Goal: Task Accomplishment & Management: Manage account settings

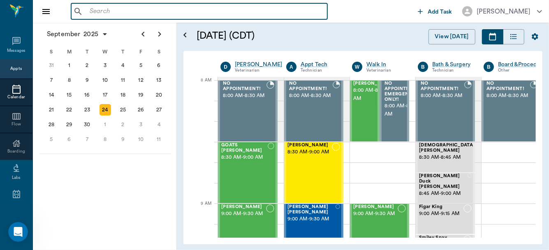
click at [118, 12] on input "text" at bounding box center [205, 12] width 238 height 12
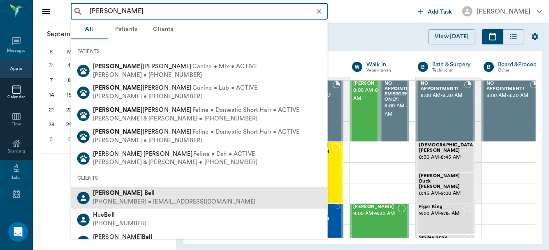
click at [140, 201] on div "(228) 223-0337 • marybarrett726@yahoo.com" at bounding box center [174, 202] width 163 height 9
type input "mary bell"
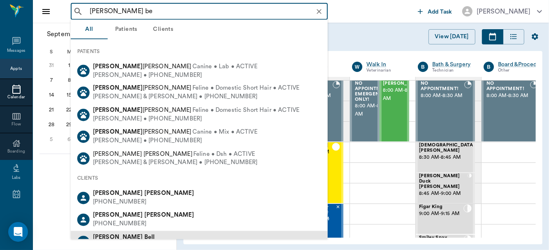
click at [98, 236] on b "Mary" at bounding box center [118, 237] width 50 height 6
type input "mary be"
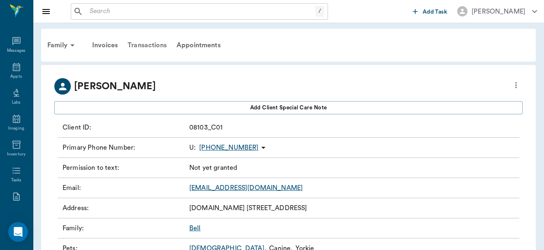
click at [149, 42] on div "Transactions" at bounding box center [147, 45] width 49 height 20
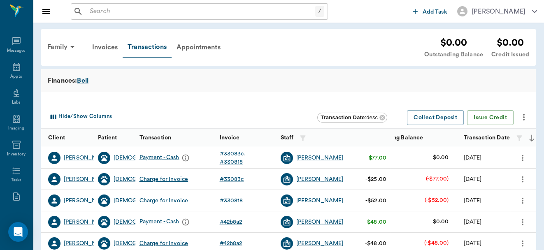
click at [522, 201] on icon "more" at bounding box center [522, 201] width 9 height 10
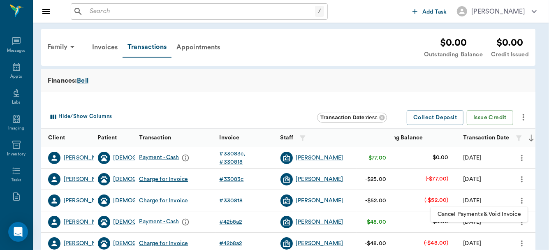
click at [498, 215] on span "Cancel Payments & Void Invoice" at bounding box center [480, 214] width 84 height 9
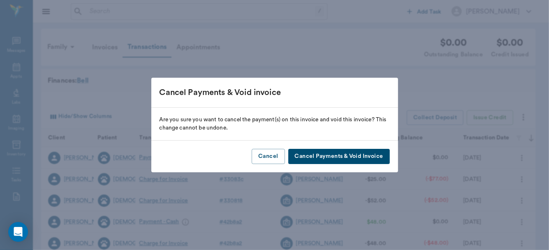
click at [356, 151] on button "Cancel Payments & Void Invoice" at bounding box center [340, 156] width 102 height 15
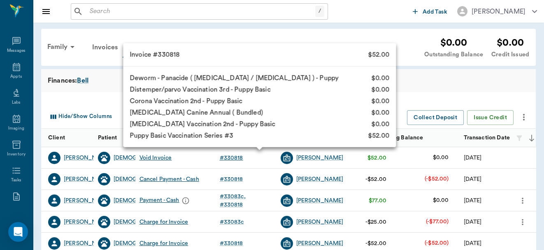
click at [230, 157] on div "# 330818" at bounding box center [231, 158] width 23 height 8
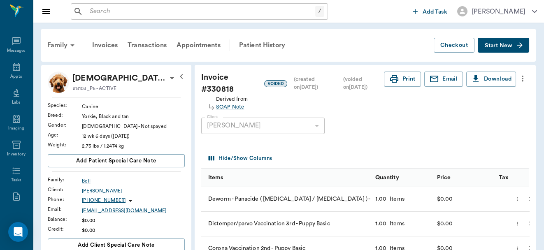
click at [524, 77] on icon "more" at bounding box center [522, 79] width 9 height 10
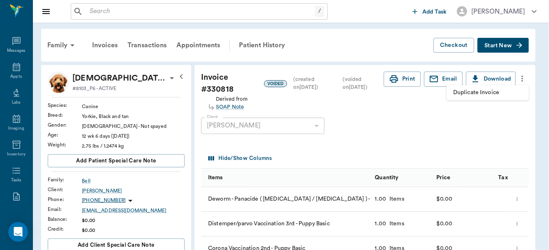
click at [489, 95] on span "Duplicate Invoice" at bounding box center [488, 92] width 69 height 9
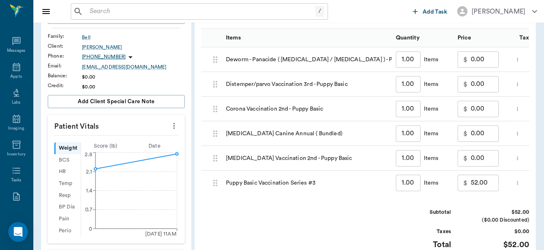
scroll to position [159, 0]
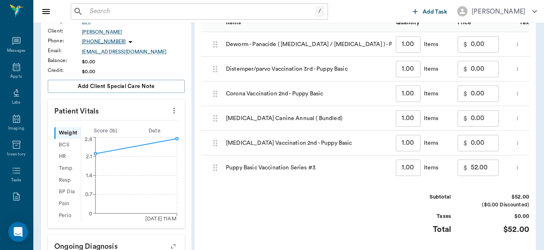
click at [491, 168] on input "52.00" at bounding box center [485, 168] width 28 height 16
type input "0.00"
click at [531, 217] on div "Invoice # f3c396 DRAFT Derived from Invoice #330818 Derived from SOAP Note Add …" at bounding box center [365, 108] width 341 height 405
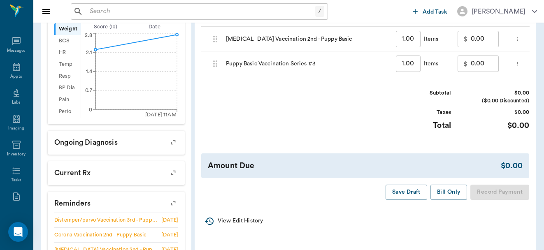
scroll to position [263, 0]
click at [449, 197] on button "Bill Only" at bounding box center [449, 191] width 37 height 15
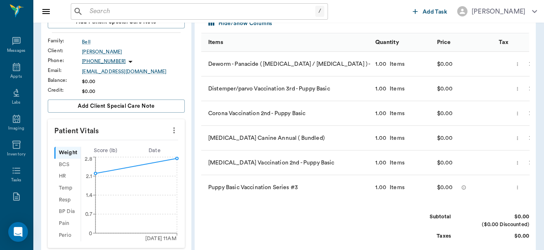
scroll to position [0, 0]
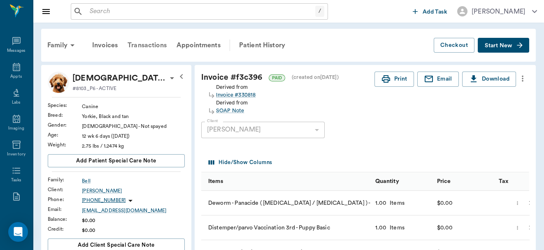
click at [149, 45] on div "Transactions" at bounding box center [147, 45] width 49 height 20
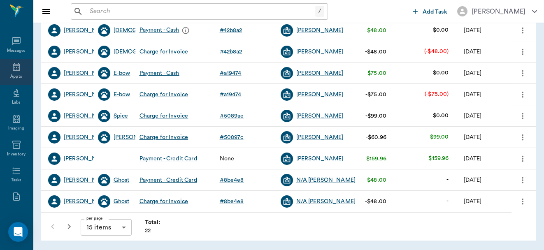
scroll to position [261, 0]
click at [17, 70] on icon at bounding box center [16, 67] width 7 height 8
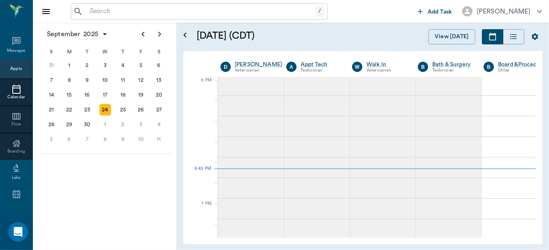
scroll to position [1234, 0]
